Goal: Task Accomplishment & Management: Use online tool/utility

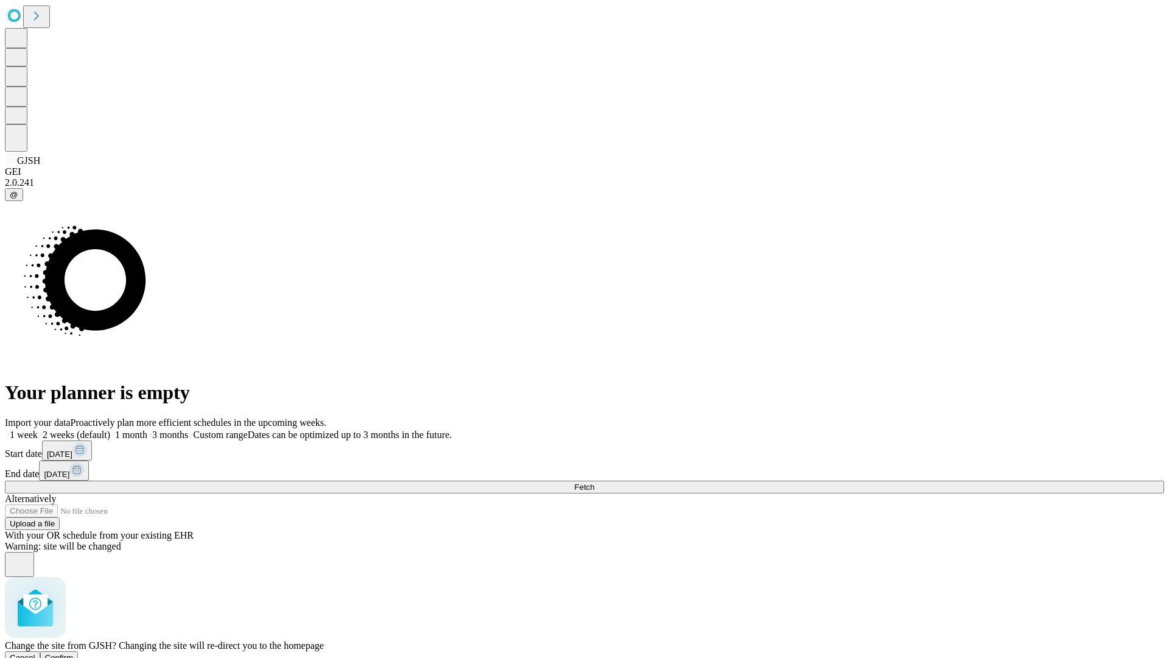
click at [74, 653] on span "Confirm" at bounding box center [59, 657] width 29 height 9
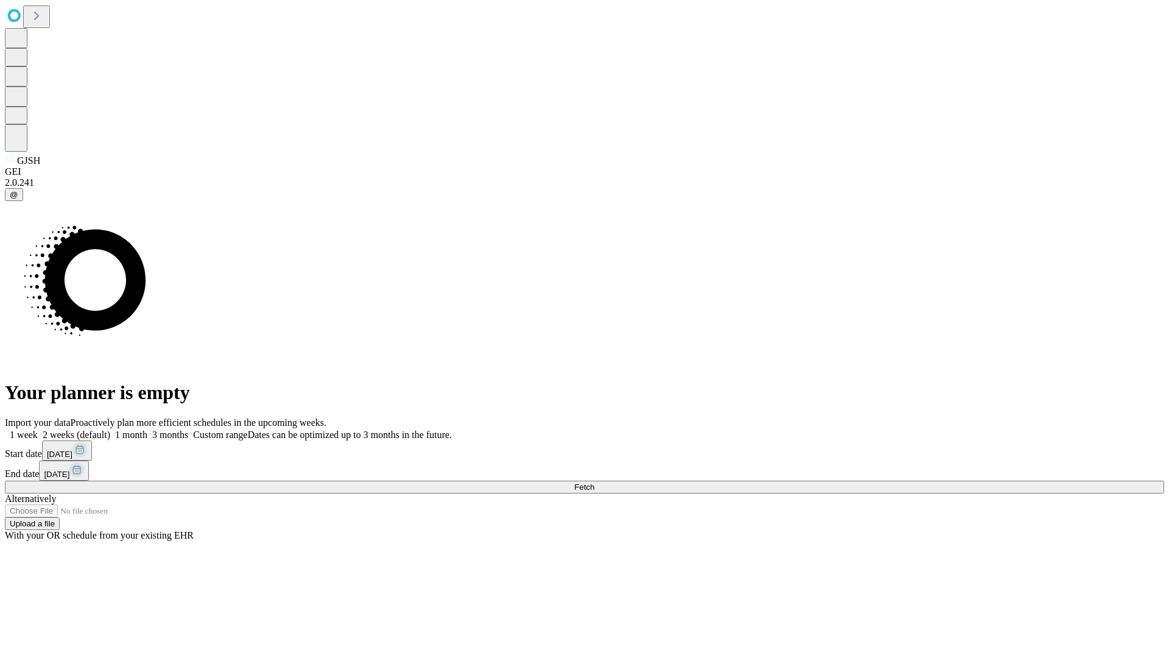
click at [38, 429] on label "1 week" at bounding box center [21, 434] width 33 height 10
click at [594, 482] on span "Fetch" at bounding box center [584, 486] width 20 height 9
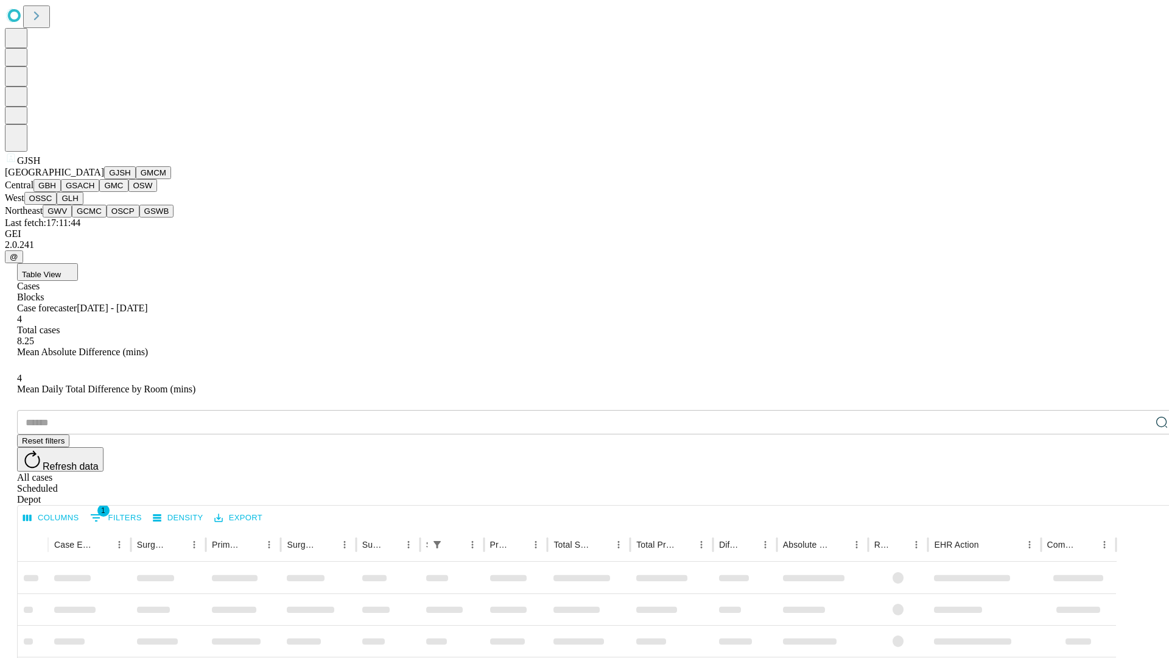
click at [136, 179] on button "GMCM" at bounding box center [153, 172] width 35 height 13
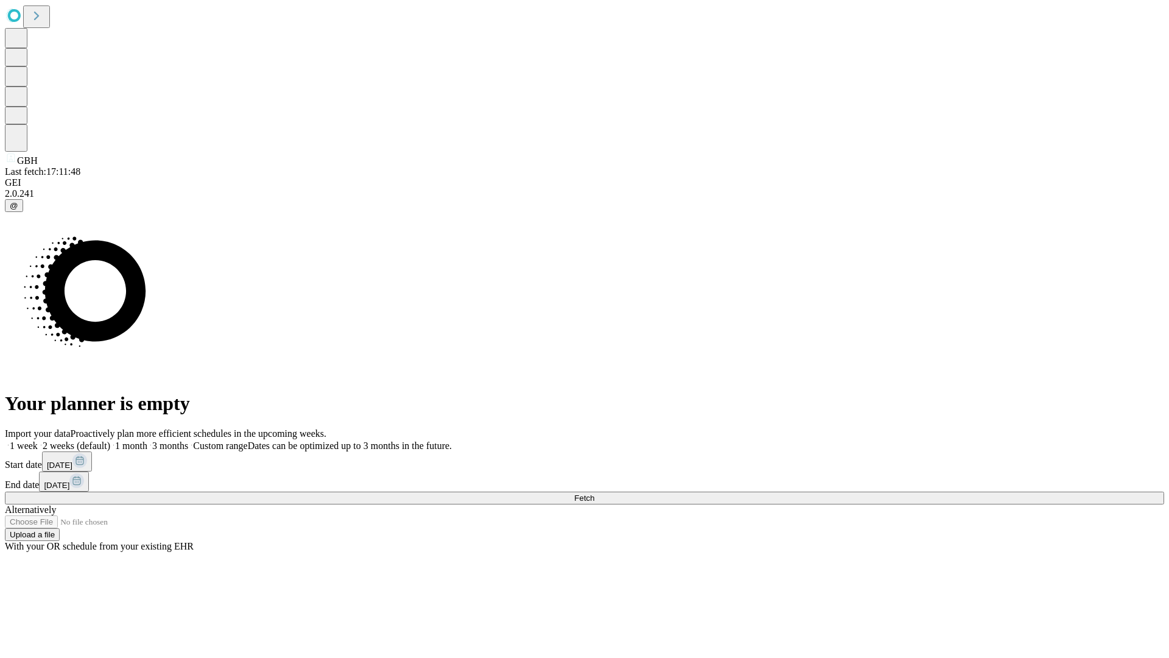
click at [38, 440] on label "1 week" at bounding box center [21, 445] width 33 height 10
click at [594, 493] on span "Fetch" at bounding box center [584, 497] width 20 height 9
click at [38, 440] on label "1 week" at bounding box center [21, 445] width 33 height 10
click at [594, 493] on span "Fetch" at bounding box center [584, 497] width 20 height 9
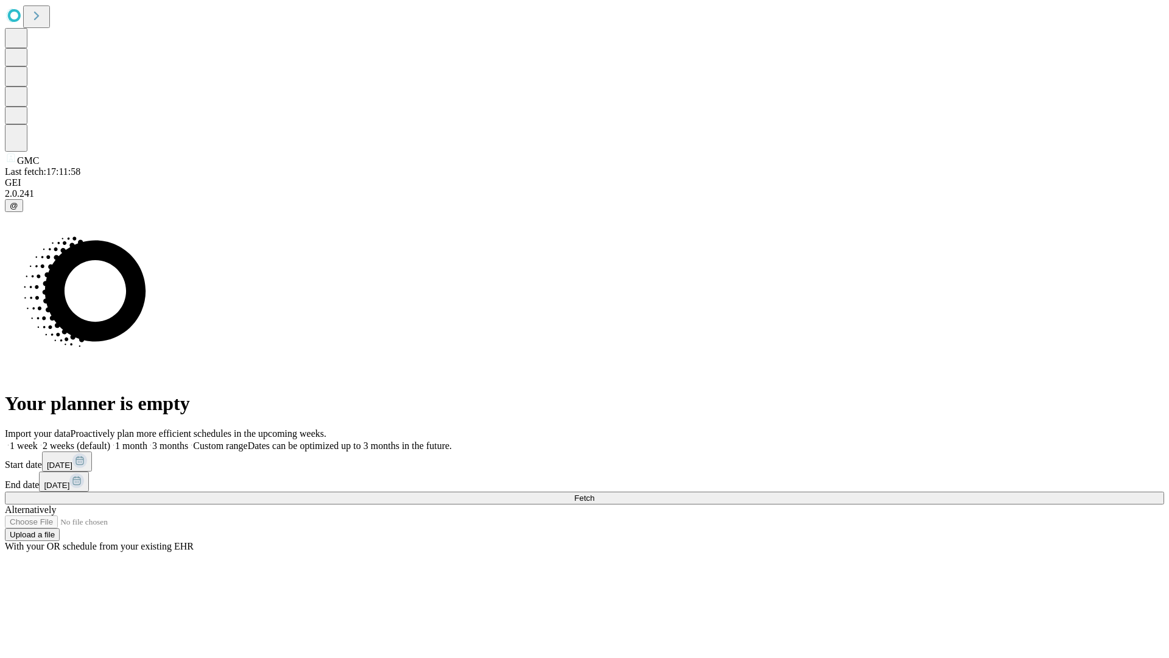
click at [38, 440] on label "1 week" at bounding box center [21, 445] width 33 height 10
click at [594, 493] on span "Fetch" at bounding box center [584, 497] width 20 height 9
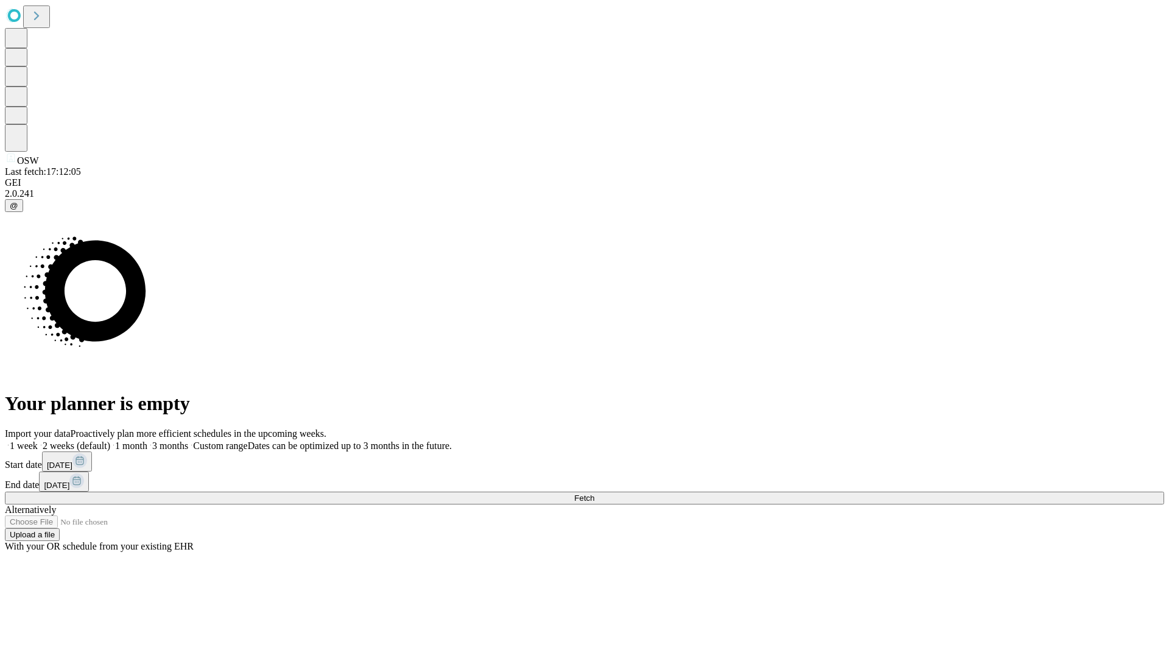
click at [38, 440] on label "1 week" at bounding box center [21, 445] width 33 height 10
click at [594, 493] on span "Fetch" at bounding box center [584, 497] width 20 height 9
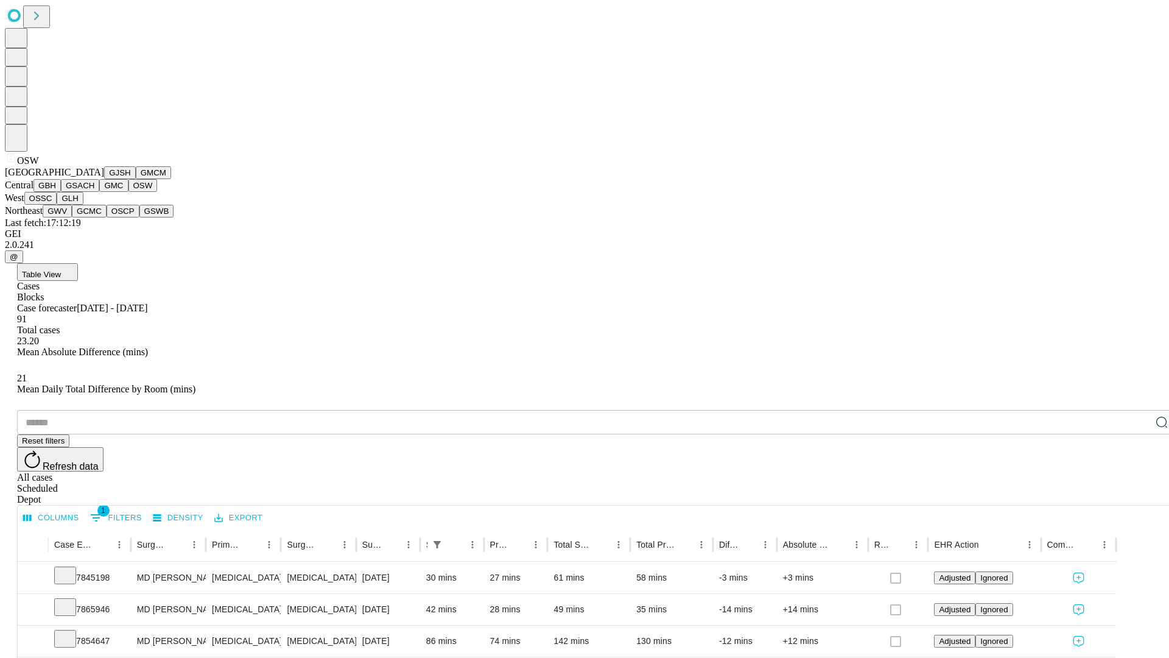
click at [57, 205] on button "OSSC" at bounding box center [40, 198] width 33 height 13
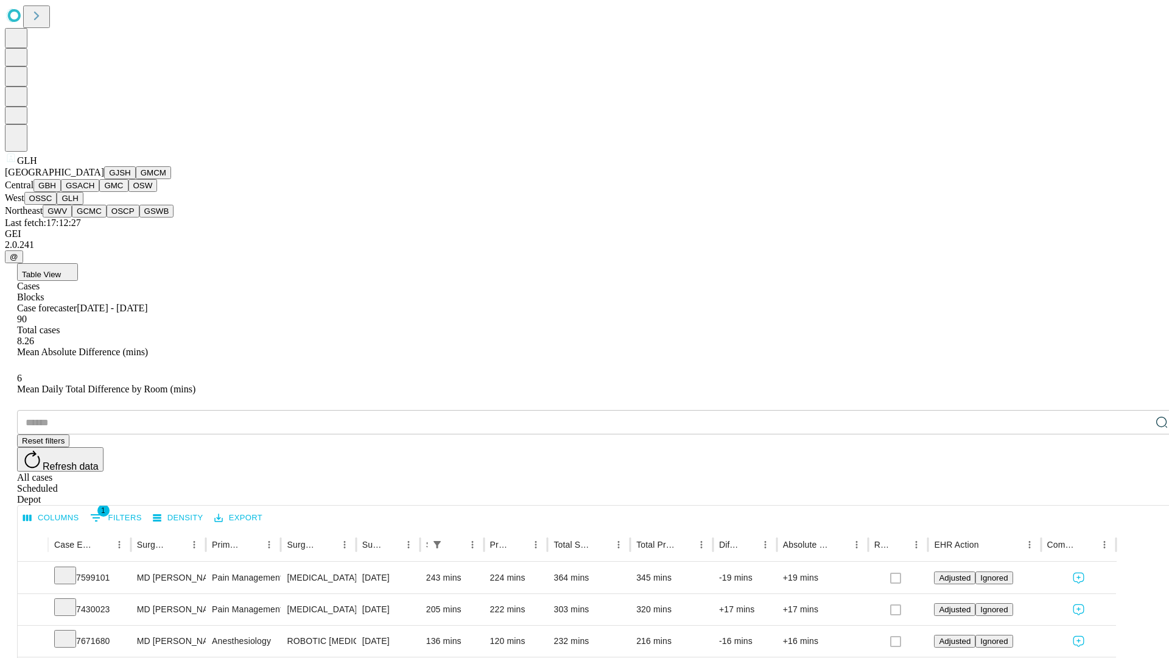
click at [72, 217] on button "GWV" at bounding box center [57, 211] width 29 height 13
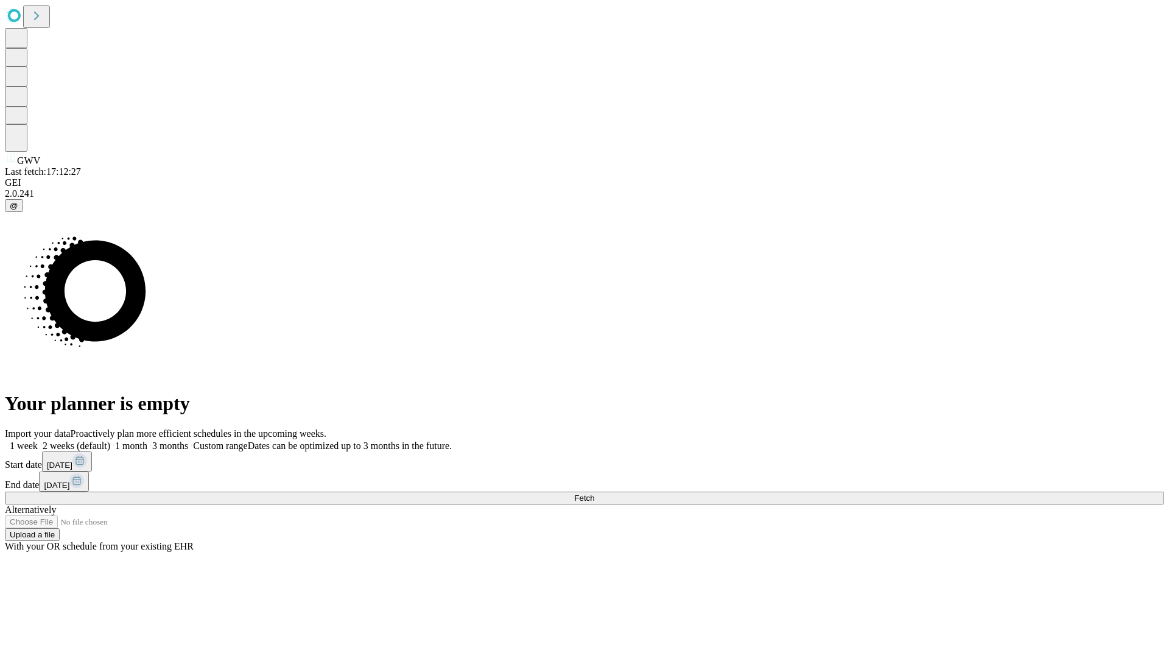
click at [594, 493] on span "Fetch" at bounding box center [584, 497] width 20 height 9
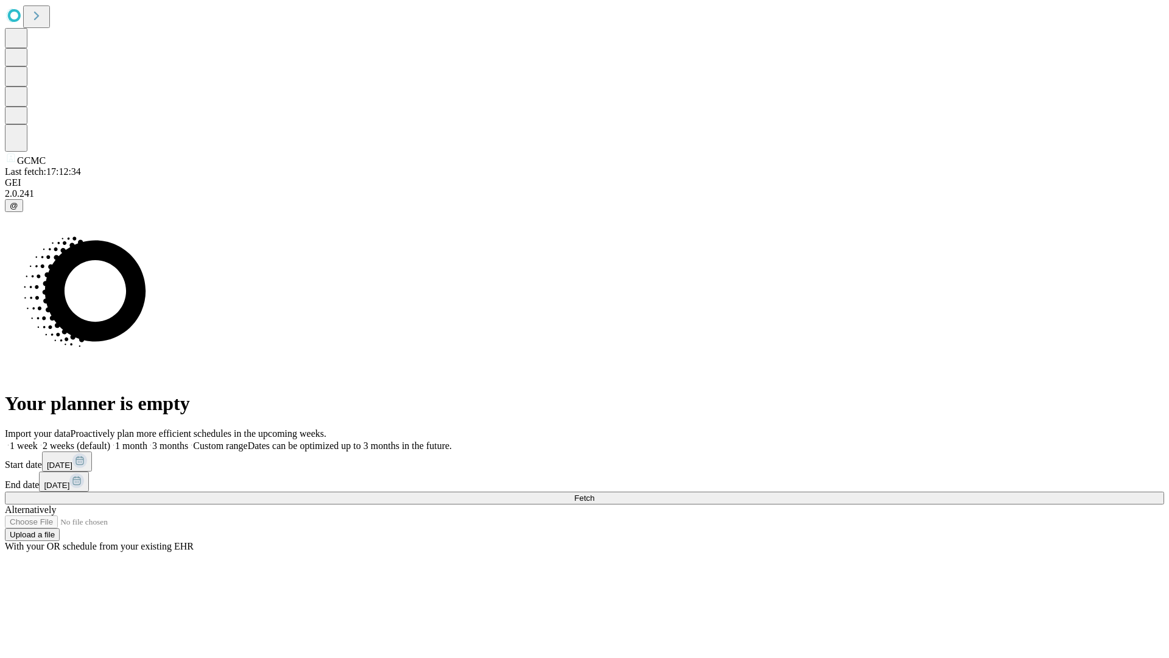
click at [38, 440] on label "1 week" at bounding box center [21, 445] width 33 height 10
click at [594, 493] on span "Fetch" at bounding box center [584, 497] width 20 height 9
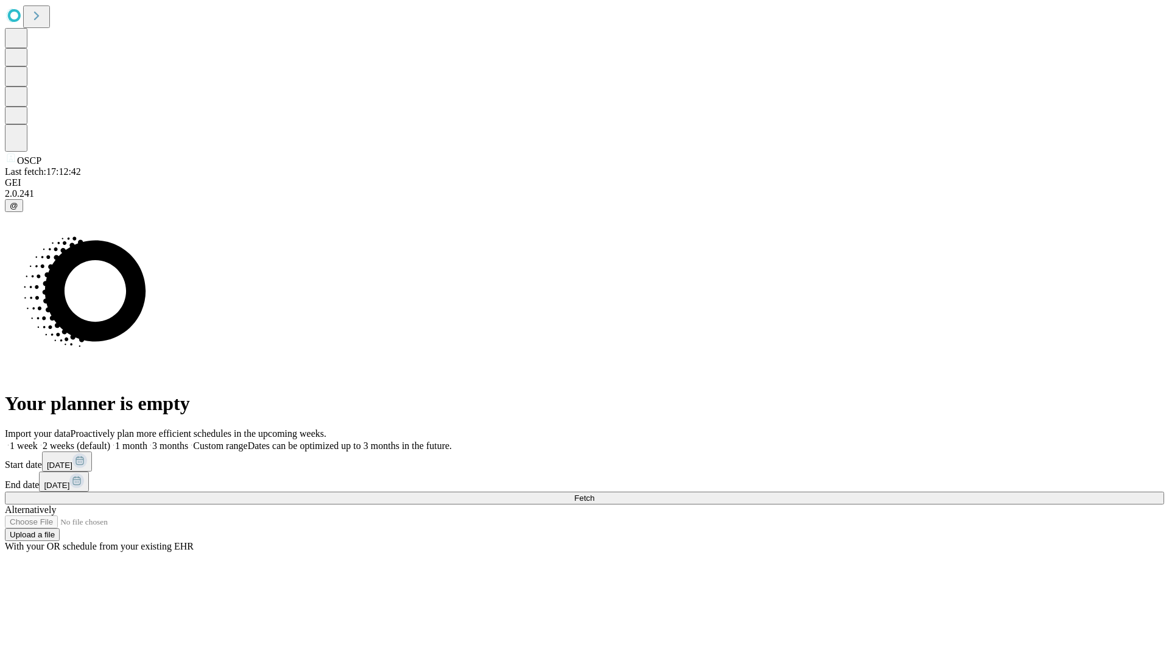
click at [38, 440] on label "1 week" at bounding box center [21, 445] width 33 height 10
click at [594, 493] on span "Fetch" at bounding box center [584, 497] width 20 height 9
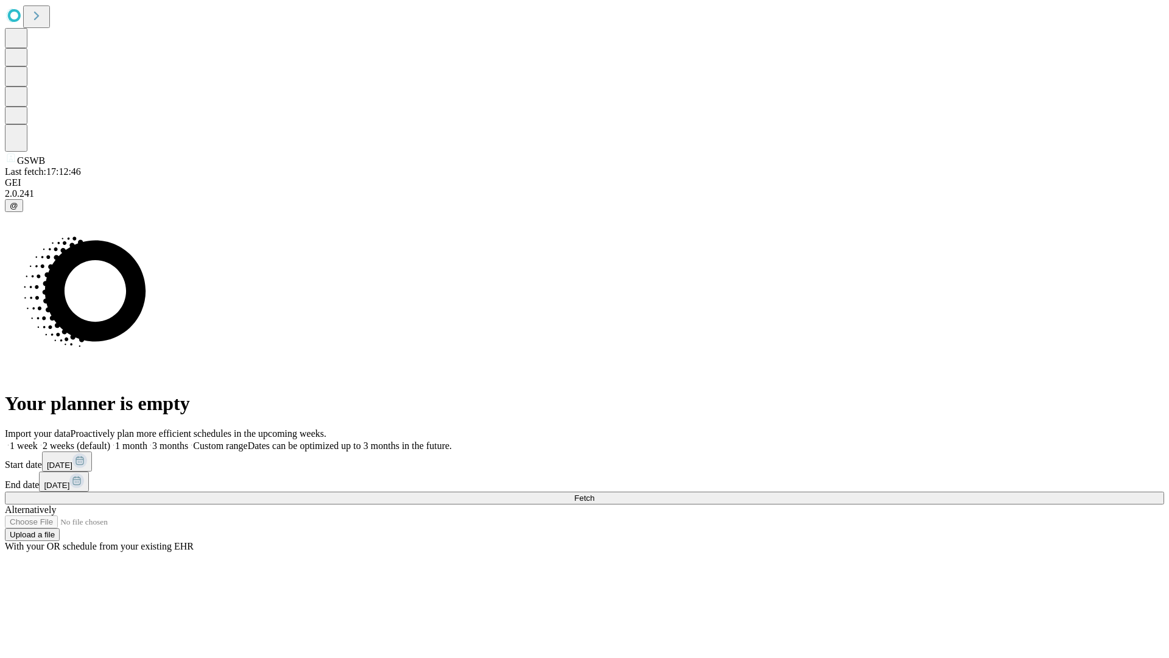
click at [38, 440] on label "1 week" at bounding box center [21, 445] width 33 height 10
click at [594, 493] on span "Fetch" at bounding box center [584, 497] width 20 height 9
